Goal: Task Accomplishment & Management: Use online tool/utility

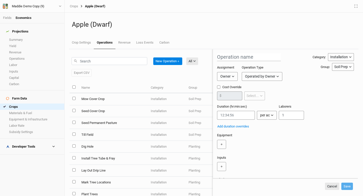
scroll to position [33, 0]
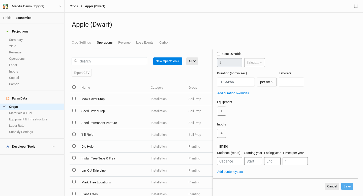
click at [74, 5] on link "Crops" at bounding box center [74, 6] width 8 height 4
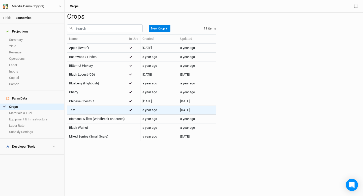
click at [80, 112] on div "Test" at bounding box center [97, 110] width 56 height 5
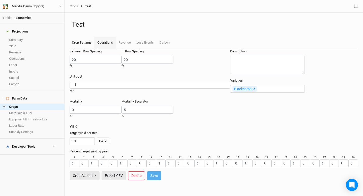
click at [104, 45] on link "Operations" at bounding box center [104, 43] width 21 height 13
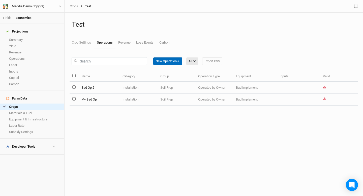
click at [166, 63] on button "New Operation ＋" at bounding box center [167, 61] width 29 height 8
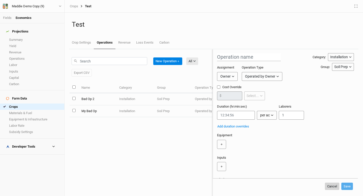
click at [333, 183] on button "Cancel" at bounding box center [332, 187] width 14 height 8
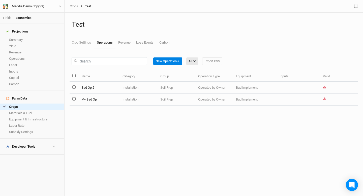
click at [74, 2] on div "Crops Test" at bounding box center [213, 6] width 298 height 13
click at [74, 5] on link "Crops" at bounding box center [74, 6] width 8 height 4
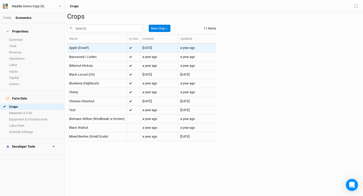
click at [87, 52] on td "Apple (Dwarf)" at bounding box center [97, 48] width 60 height 9
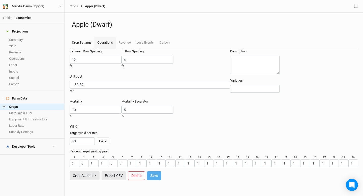
click at [102, 40] on link "Operations" at bounding box center [104, 43] width 21 height 13
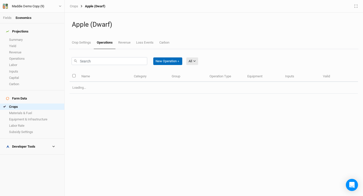
click at [163, 63] on button "New Operation ＋" at bounding box center [167, 61] width 29 height 8
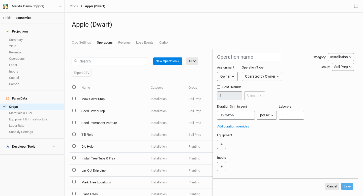
click at [236, 61] on input "text" at bounding box center [249, 57] width 64 height 8
type input "Test Metric"
click at [47, 7] on div "Maddie Demo Copy (9)" at bounding box center [28, 6] width 41 height 5
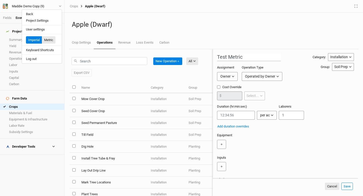
click at [48, 39] on button "Metric" at bounding box center [49, 40] width 14 height 8
click at [288, 68] on div "Assignment Owner Owner Developer Operation Type Operated by Owner Operated by O…" at bounding box center [264, 74] width 95 height 19
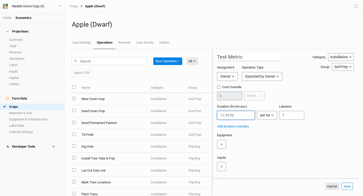
click at [225, 114] on input "string" at bounding box center [236, 115] width 38 height 9
type input "0:1:0"
click at [317, 162] on div "＋" at bounding box center [284, 166] width 135 height 9
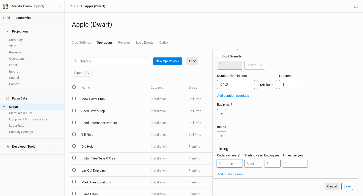
click at [221, 163] on input "number" at bounding box center [229, 164] width 25 height 8
type input "1"
click at [349, 185] on button "Save" at bounding box center [347, 187] width 12 height 8
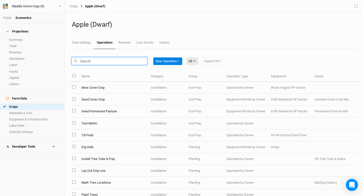
click at [103, 61] on input "text" at bounding box center [110, 61] width 76 height 8
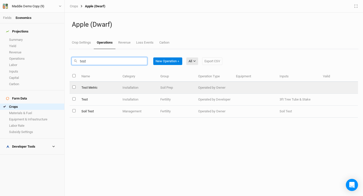
type input "test"
click at [99, 87] on td "Test Metric" at bounding box center [98, 88] width 41 height 12
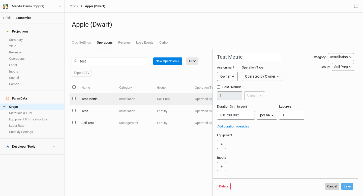
click at [330, 186] on button "Cancel" at bounding box center [332, 187] width 14 height 8
